Goal: Communication & Community: Answer question/provide support

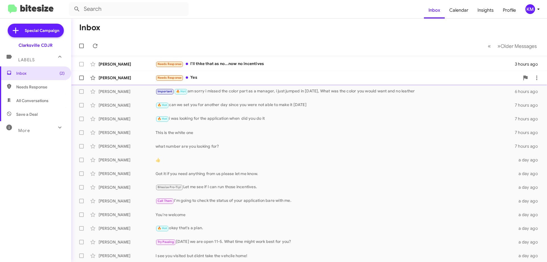
click at [228, 79] on div "Needs Response Yes" at bounding box center [338, 77] width 364 height 7
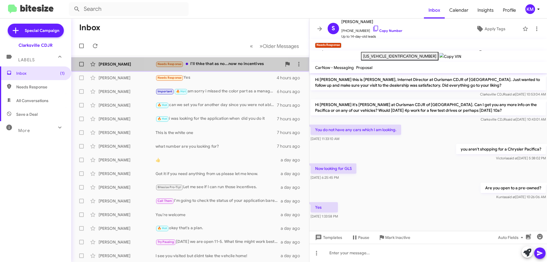
click at [221, 64] on div "Needs Response I'll thke that as no...now no incentives" at bounding box center [219, 64] width 126 height 7
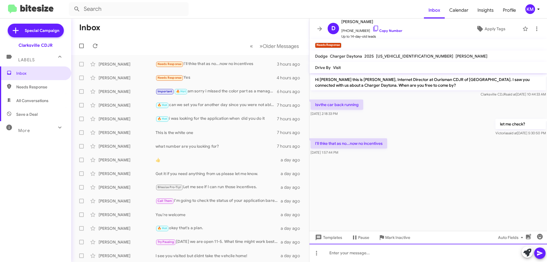
click at [360, 248] on div at bounding box center [429, 253] width 238 height 18
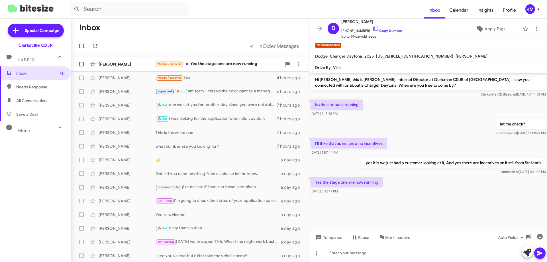
click at [196, 69] on div "[PERSON_NAME] Needs Response Yes the stage one are now running a minute ago" at bounding box center [190, 63] width 229 height 11
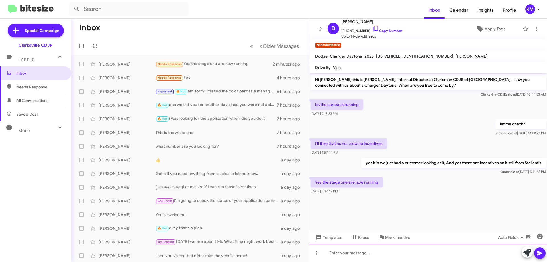
click at [354, 255] on div at bounding box center [429, 253] width 238 height 18
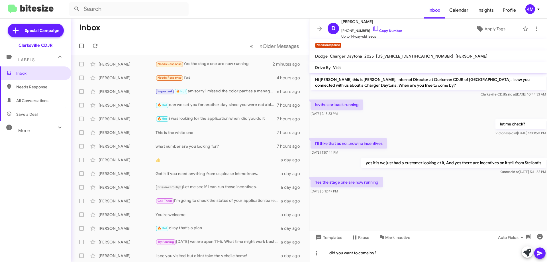
click at [538, 255] on icon at bounding box center [539, 253] width 5 height 5
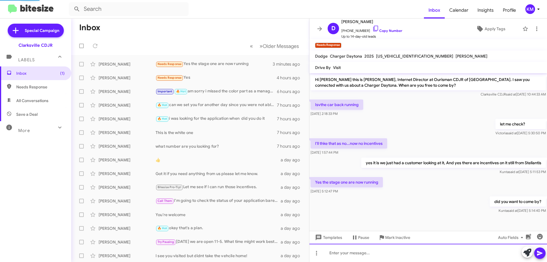
scroll to position [15, 0]
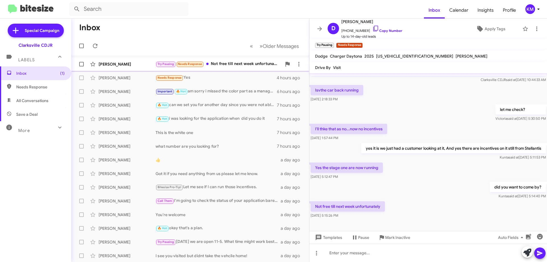
click at [228, 65] on div "Try Pausing Needs Response Not free till next week unfortunately" at bounding box center [219, 64] width 126 height 7
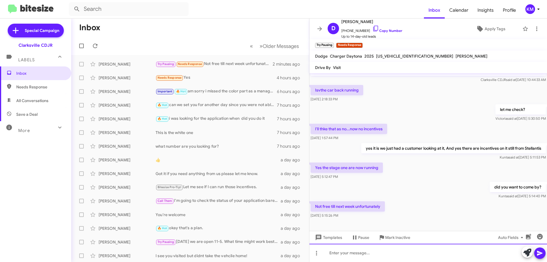
click at [364, 258] on div at bounding box center [429, 253] width 238 height 18
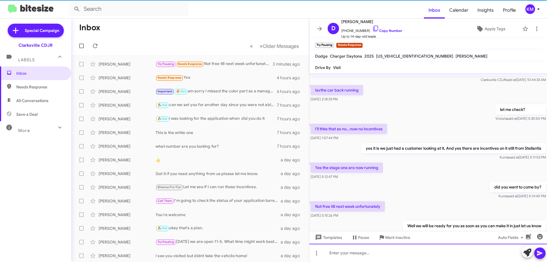
scroll to position [35, 0]
